Goal: Check status: Check status

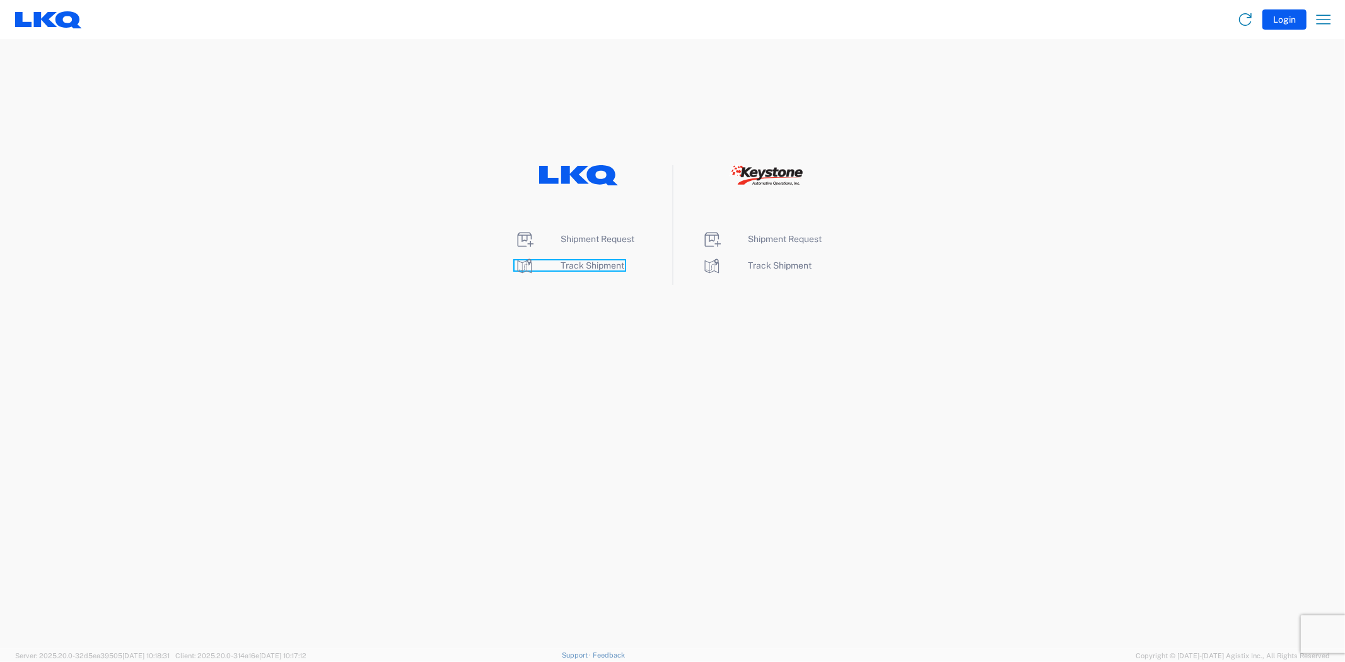
click at [578, 270] on span "Track Shipment" at bounding box center [593, 265] width 64 height 10
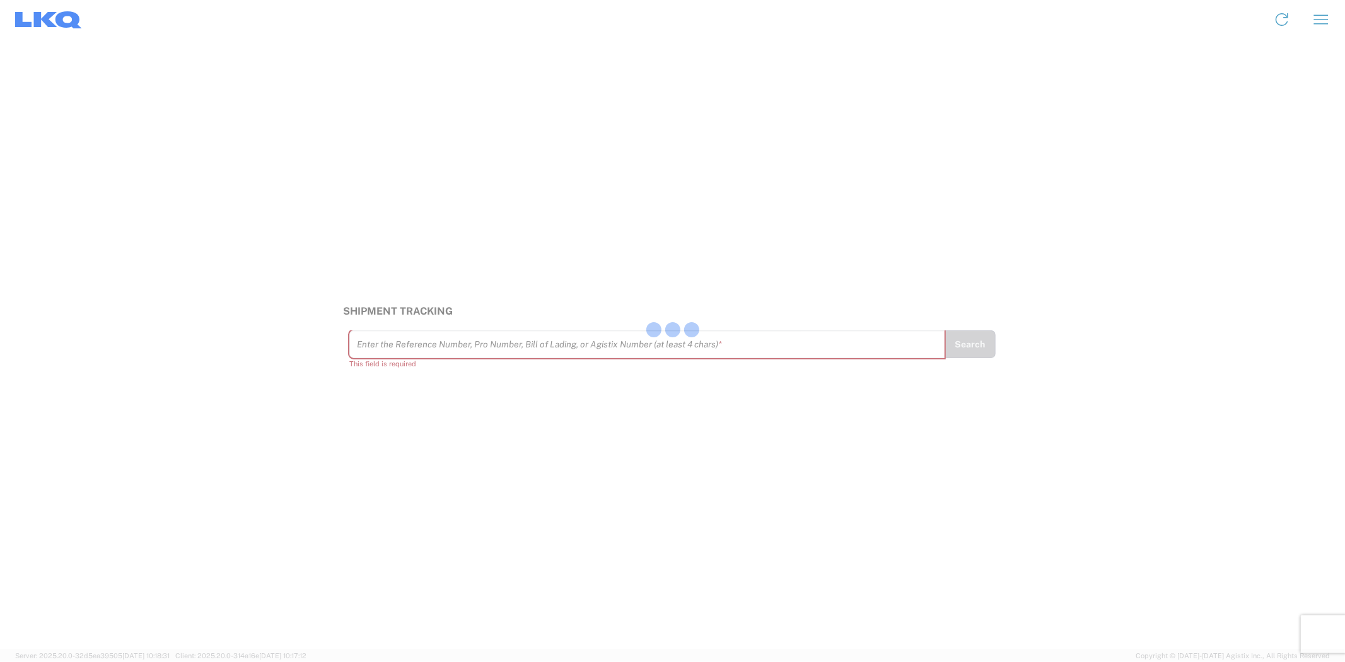
click at [453, 352] on div at bounding box center [672, 331] width 1345 height 662
click at [454, 345] on div at bounding box center [672, 331] width 1345 height 662
click at [454, 345] on input "text" at bounding box center [647, 345] width 581 height 22
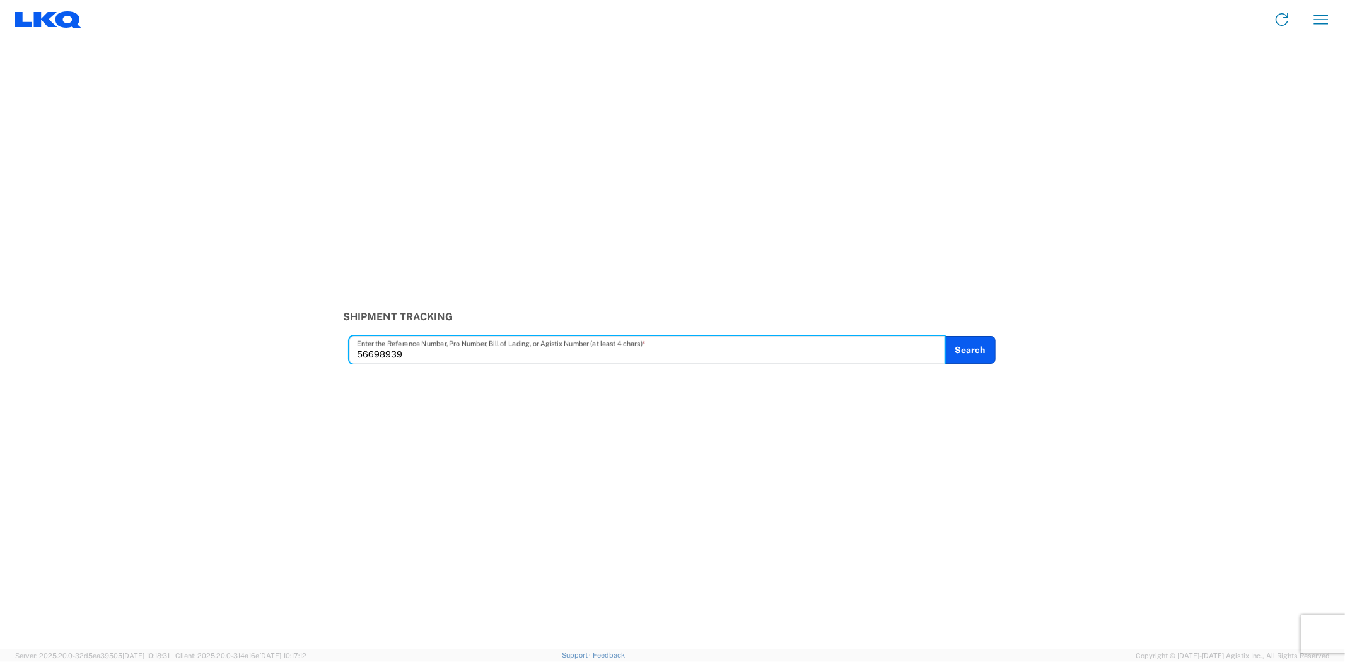
type input "56698939"
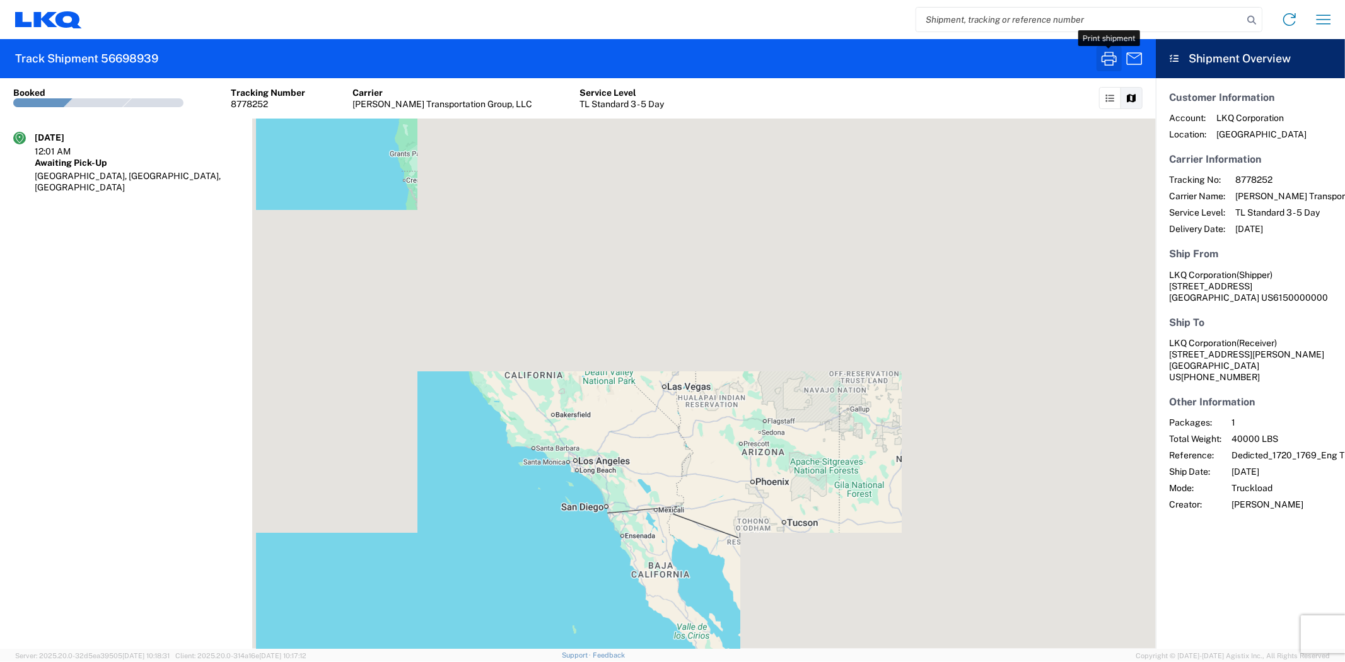
click at [1105, 59] on icon "button" at bounding box center [1109, 59] width 20 height 20
